Goal: Task Accomplishment & Management: Manage account settings

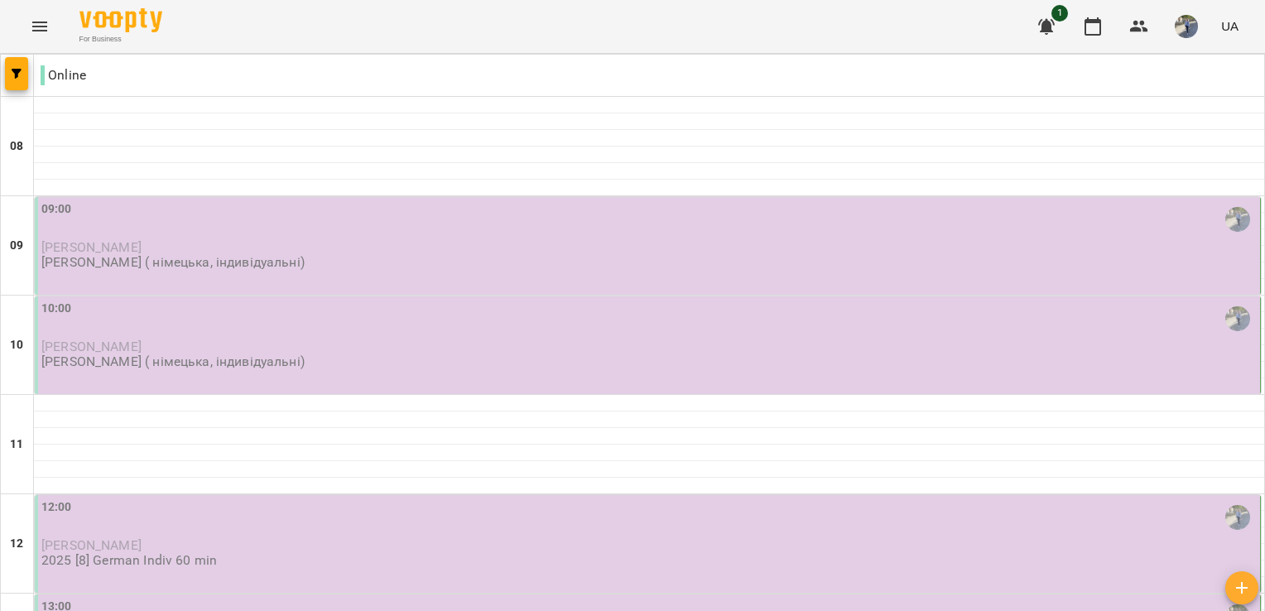
click at [551, 245] on p "[PERSON_NAME]" at bounding box center [648, 247] width 1215 height 14
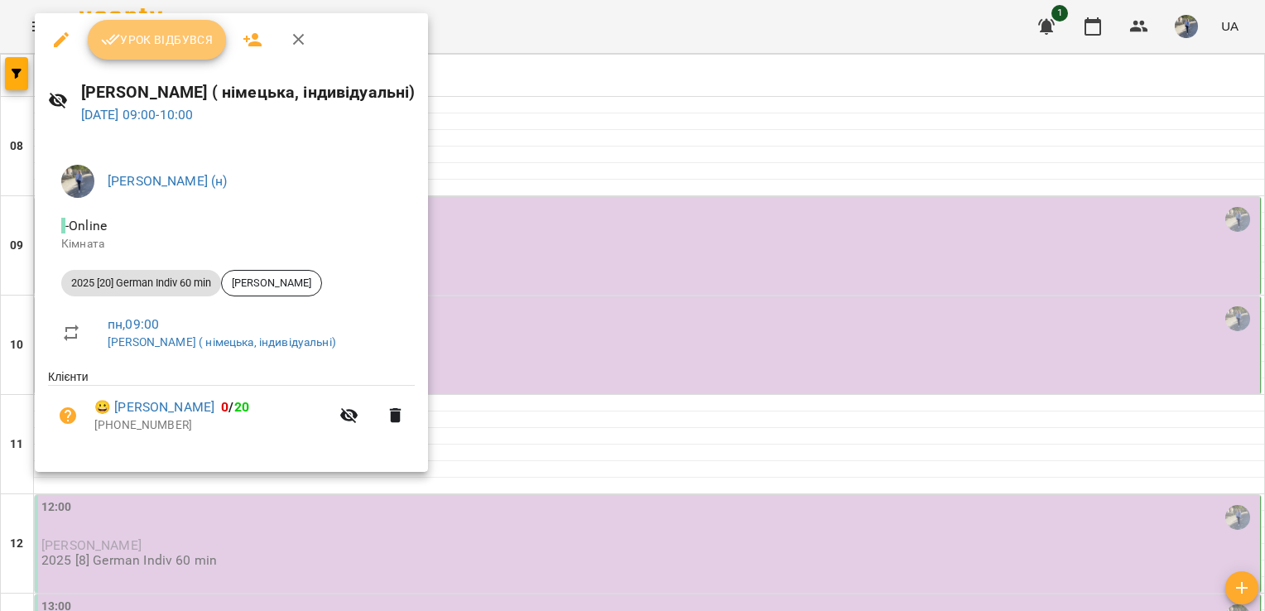
click at [154, 38] on span "Урок відбувся" at bounding box center [157, 40] width 113 height 20
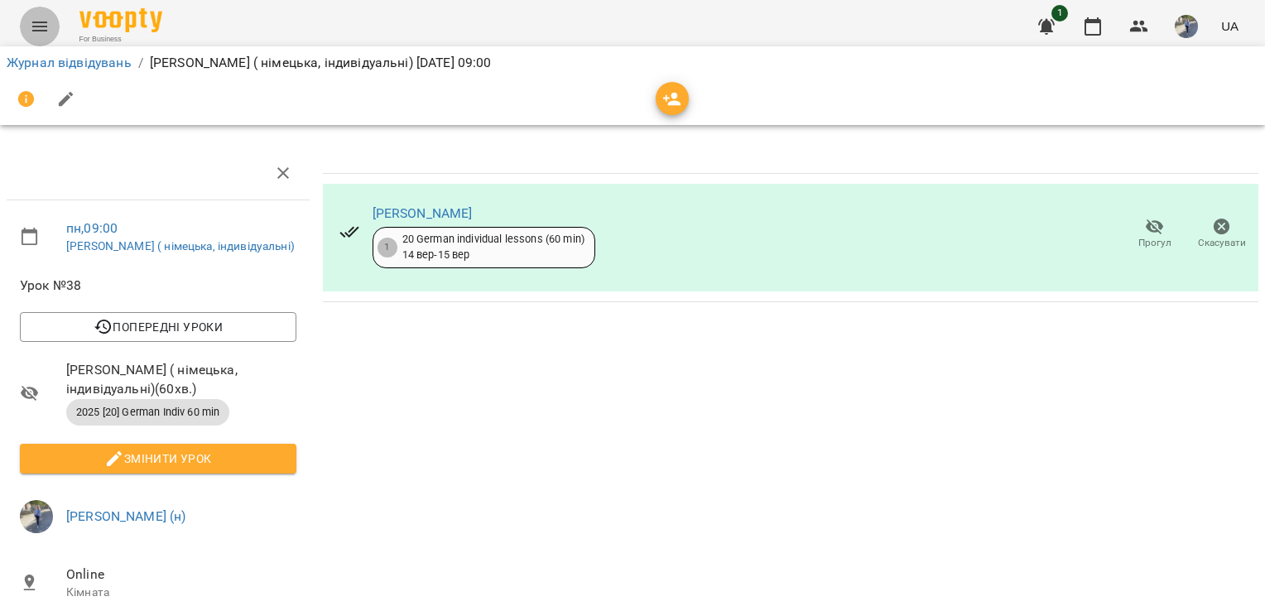
click at [43, 27] on icon "Menu" at bounding box center [40, 27] width 20 height 20
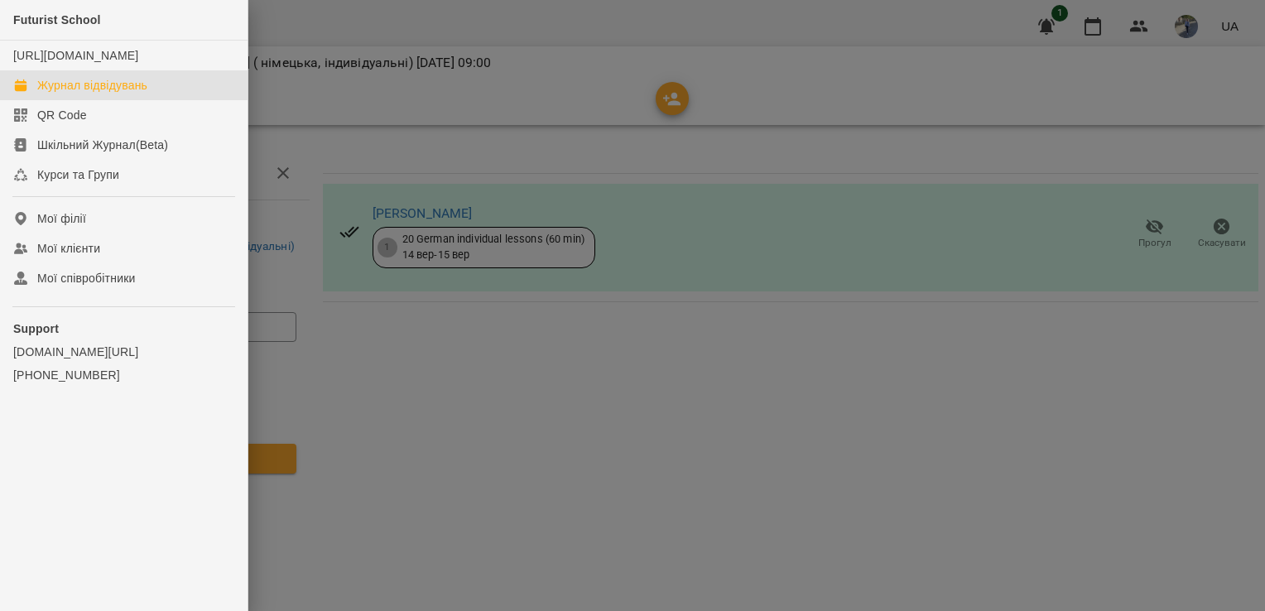
click at [109, 94] on div "Журнал відвідувань" at bounding box center [92, 85] width 110 height 17
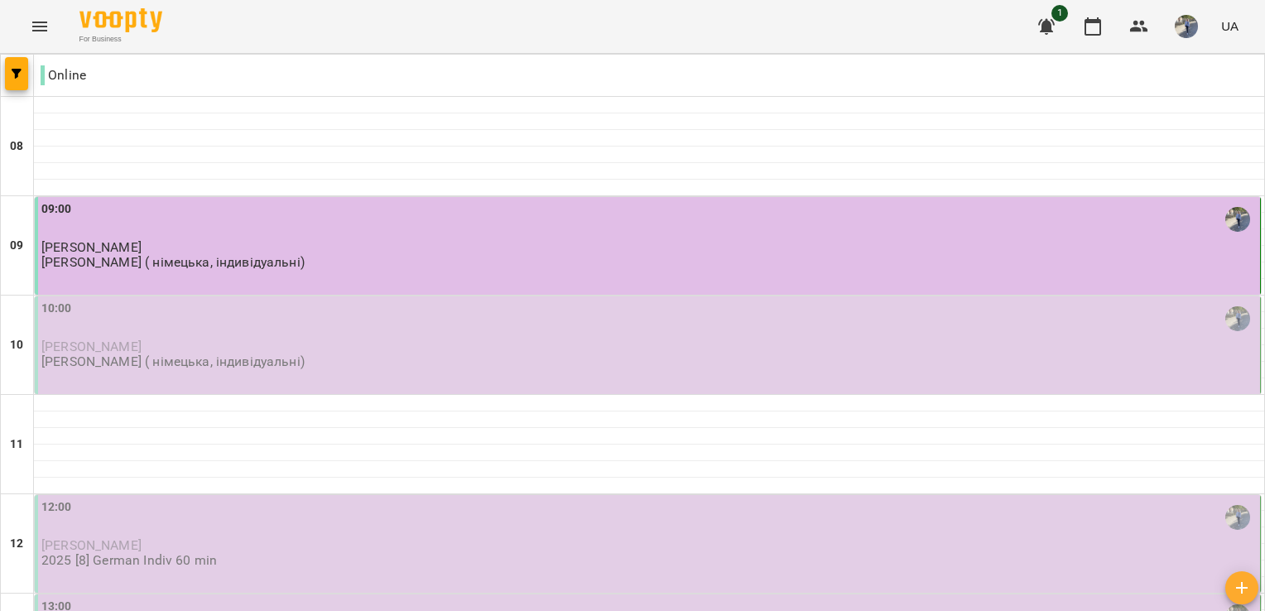
click at [234, 243] on p "[PERSON_NAME]" at bounding box center [648, 247] width 1215 height 14
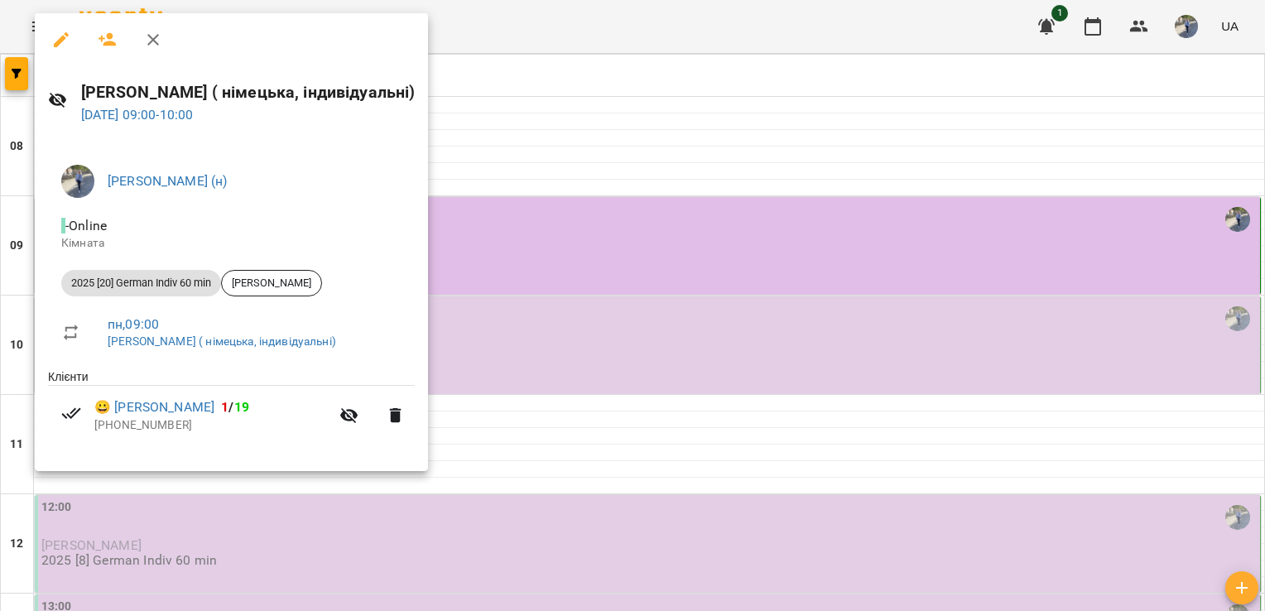
click at [500, 28] on div at bounding box center [632, 305] width 1265 height 611
